Goal: Task Accomplishment & Management: Use online tool/utility

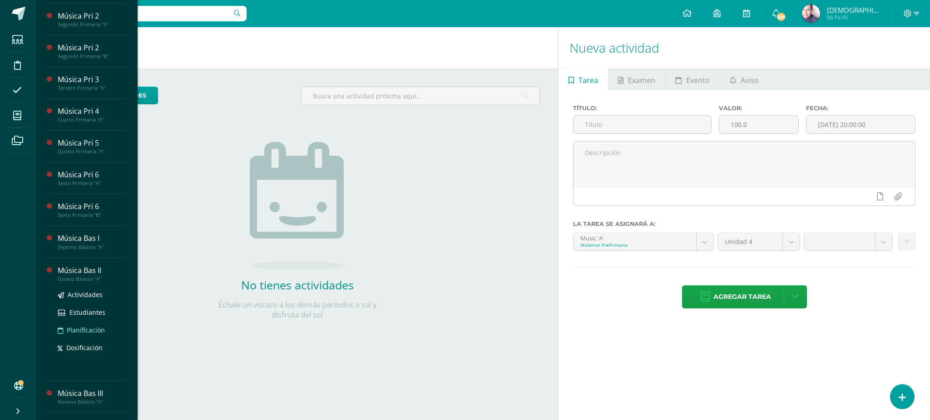
scroll to position [238, 0]
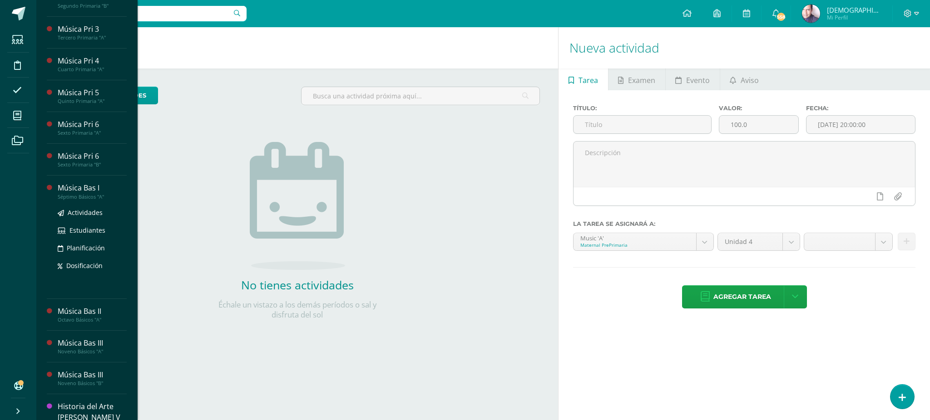
click at [77, 193] on div "Música Bas I" at bounding box center [92, 188] width 69 height 10
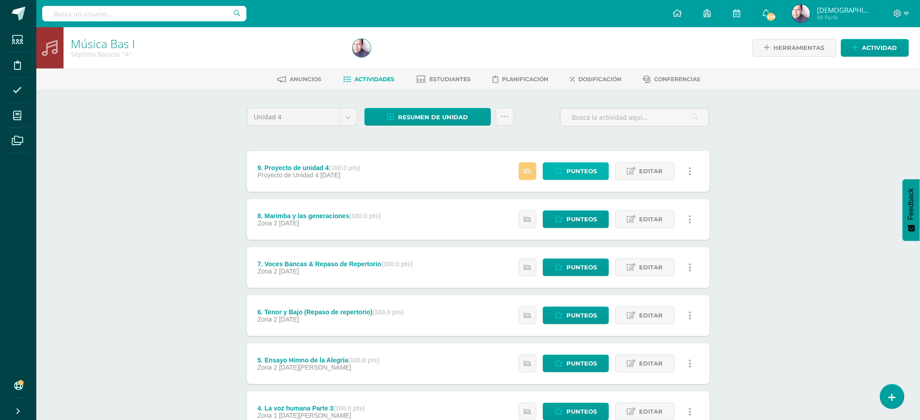
click at [574, 167] on span "Punteos" at bounding box center [582, 171] width 30 height 17
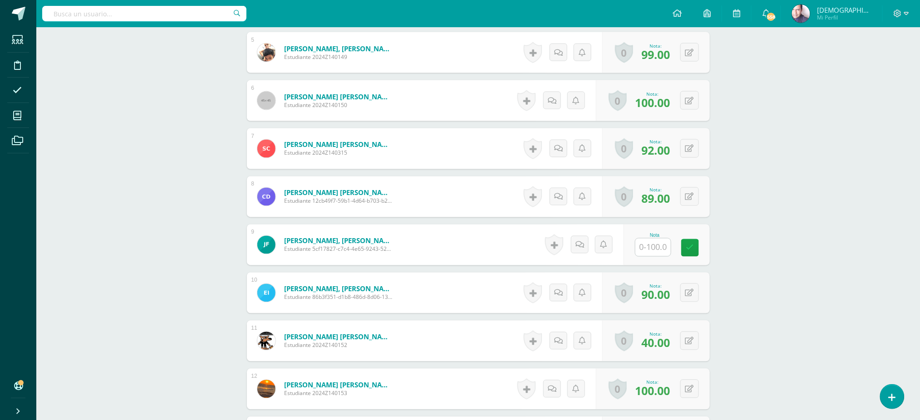
scroll to position [545, 0]
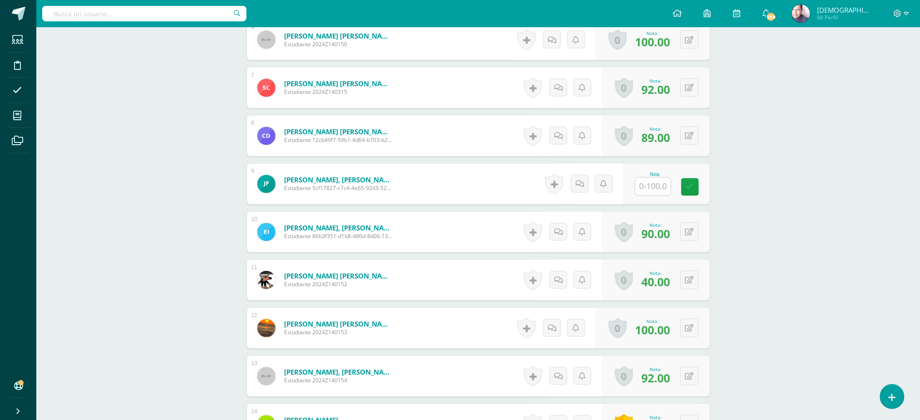
click at [654, 196] on div at bounding box center [653, 187] width 36 height 19
click at [651, 192] on input "text" at bounding box center [653, 187] width 35 height 18
type input "100"
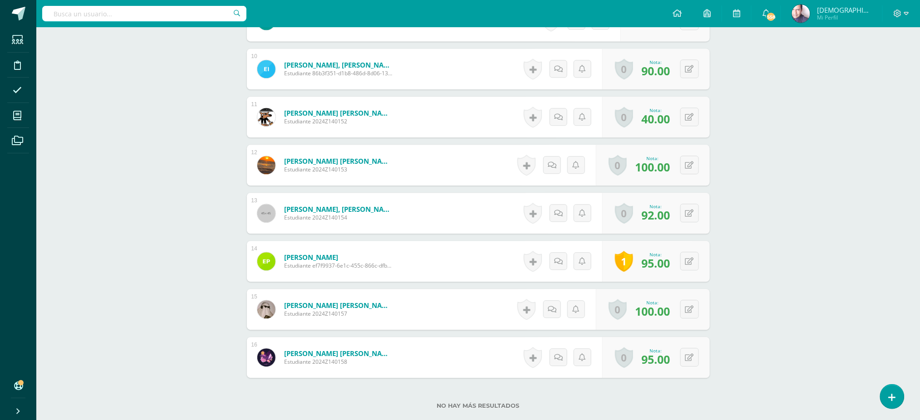
scroll to position [727, 0]
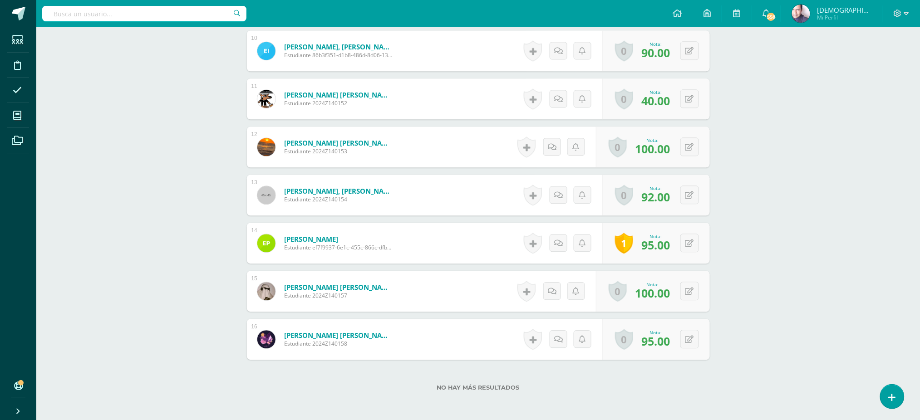
click at [624, 242] on link "1" at bounding box center [624, 243] width 18 height 21
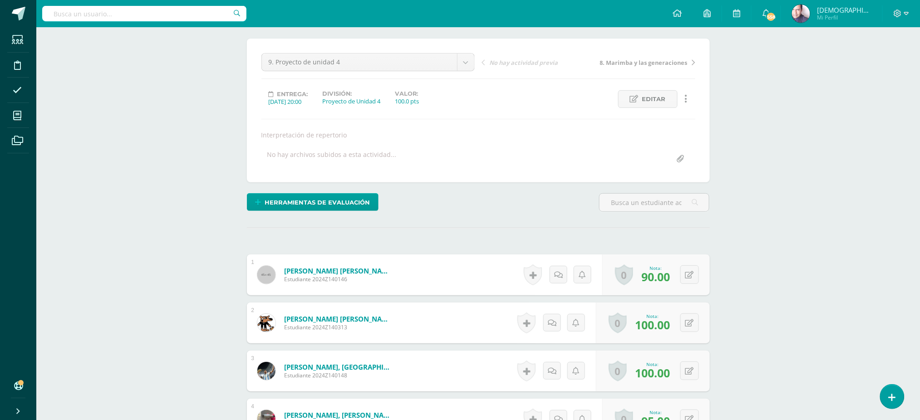
scroll to position [0, 0]
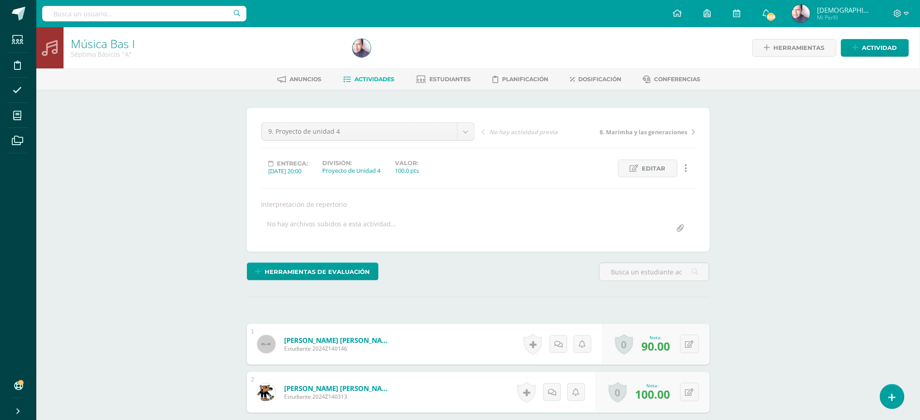
click at [371, 79] on span "Actividades" at bounding box center [375, 79] width 40 height 7
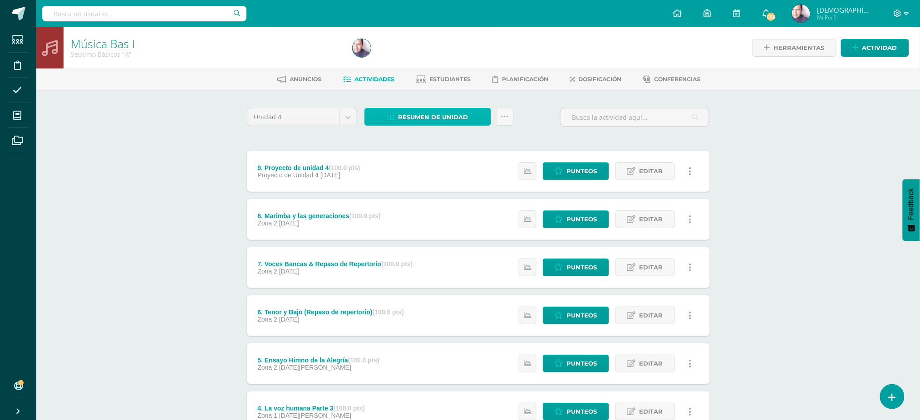
click at [417, 114] on span "Resumen de unidad" at bounding box center [434, 117] width 70 height 17
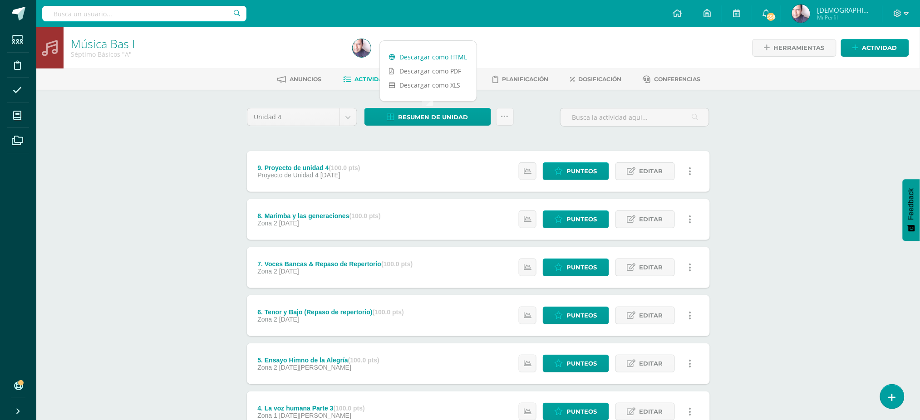
click at [413, 55] on link "Descargar como HTML" at bounding box center [428, 57] width 97 height 14
